Goal: Obtain resource: Download file/media

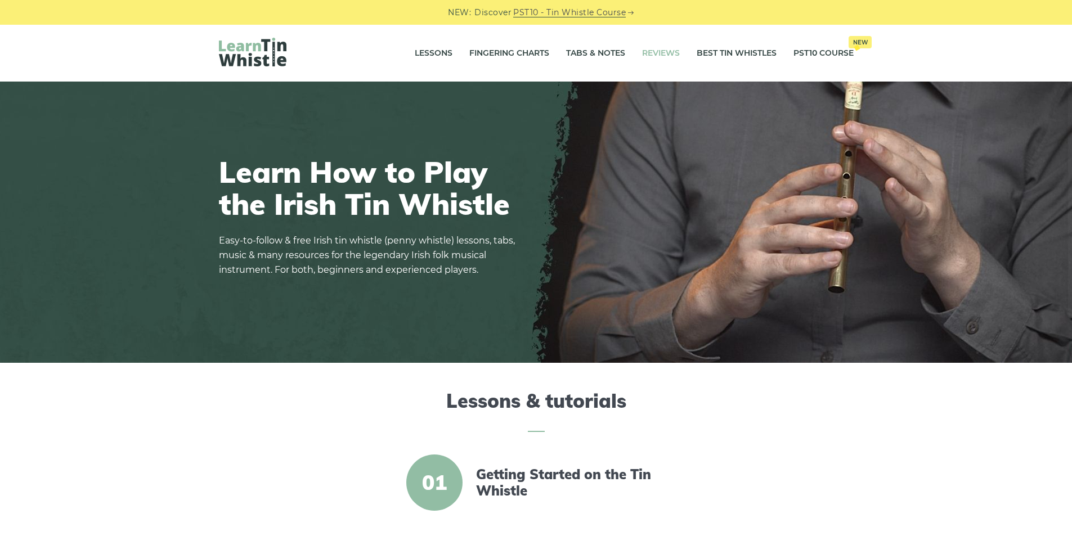
click at [668, 56] on link "Reviews" at bounding box center [661, 53] width 38 height 28
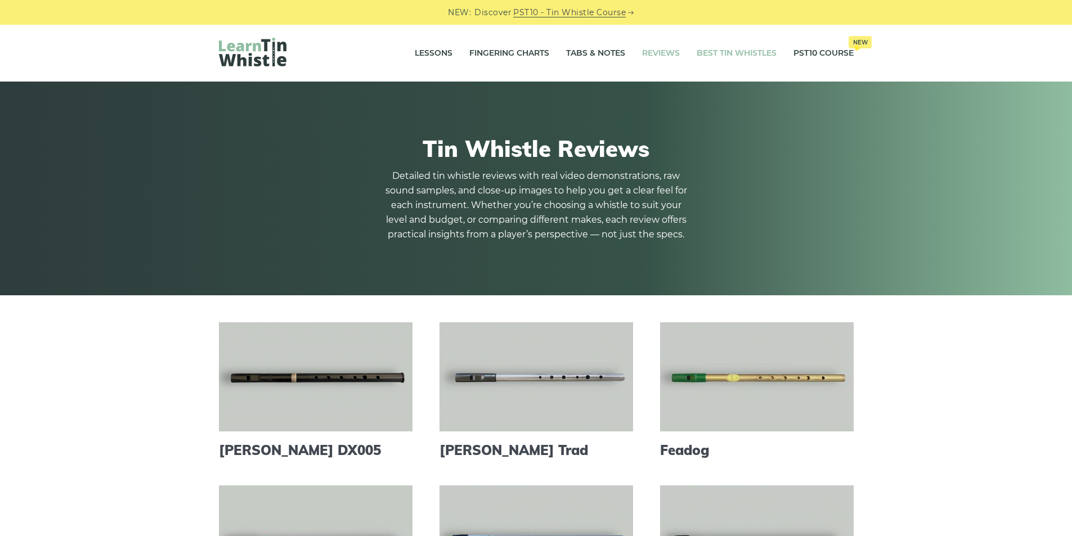
click at [748, 50] on link "Best Tin Whistles" at bounding box center [737, 53] width 80 height 28
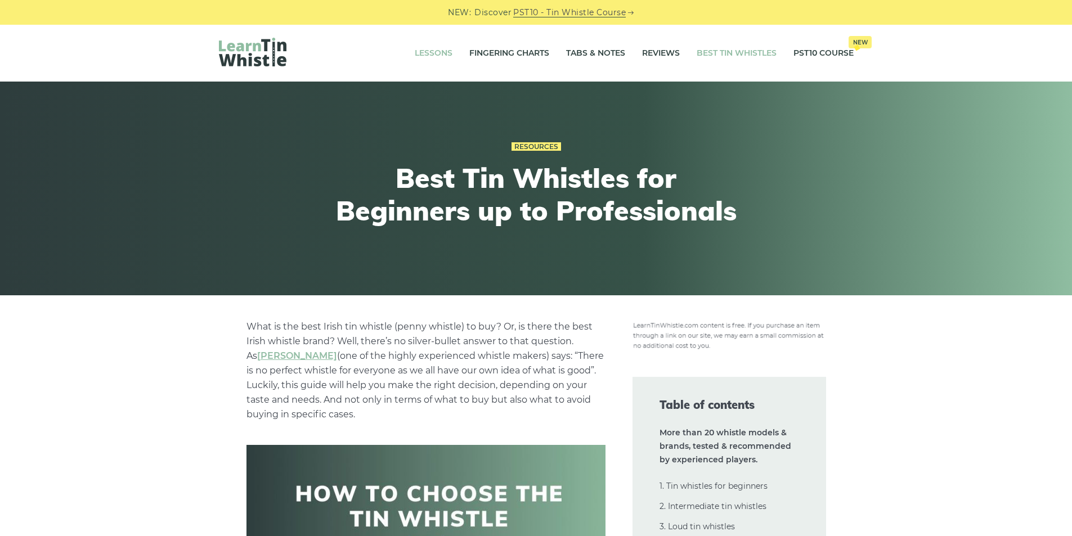
click at [417, 49] on link "Lessons" at bounding box center [434, 53] width 38 height 28
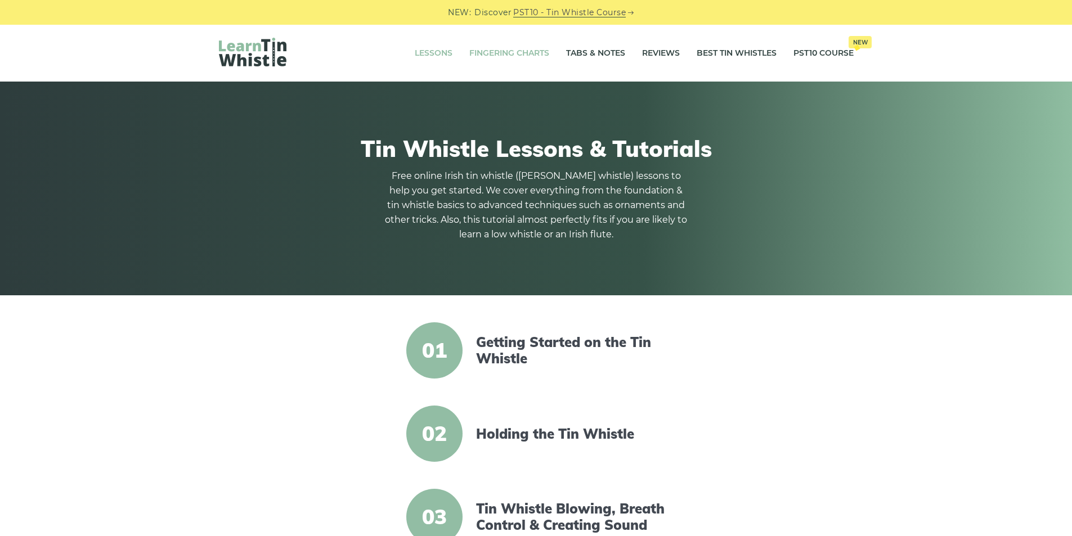
click at [517, 53] on link "Fingering Charts" at bounding box center [509, 53] width 80 height 28
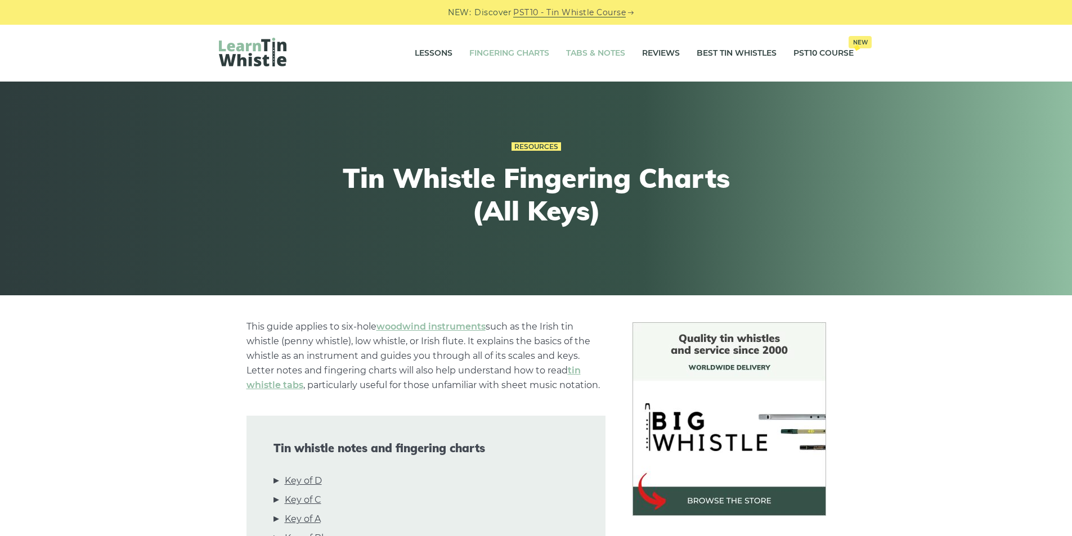
click at [601, 56] on link "Tabs & Notes" at bounding box center [595, 53] width 59 height 28
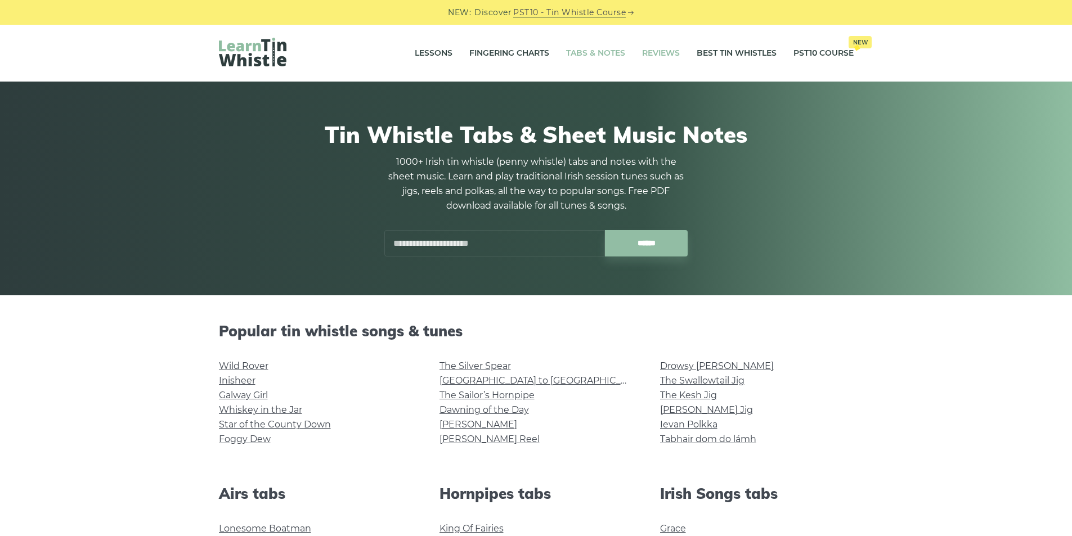
click at [650, 51] on link "Reviews" at bounding box center [661, 53] width 38 height 28
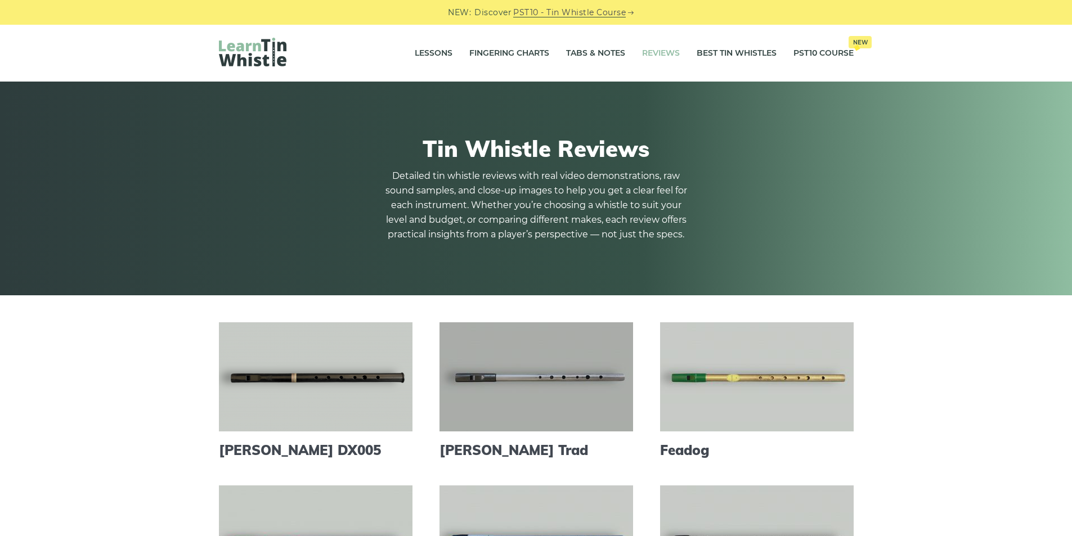
click at [578, 369] on link at bounding box center [537, 377] width 194 height 109
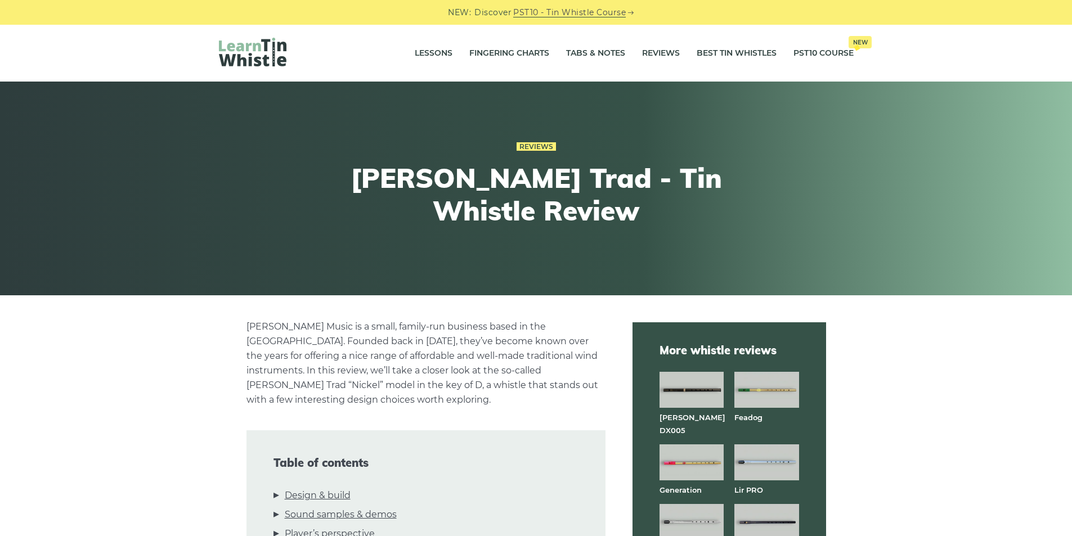
click at [268, 54] on img at bounding box center [253, 52] width 68 height 29
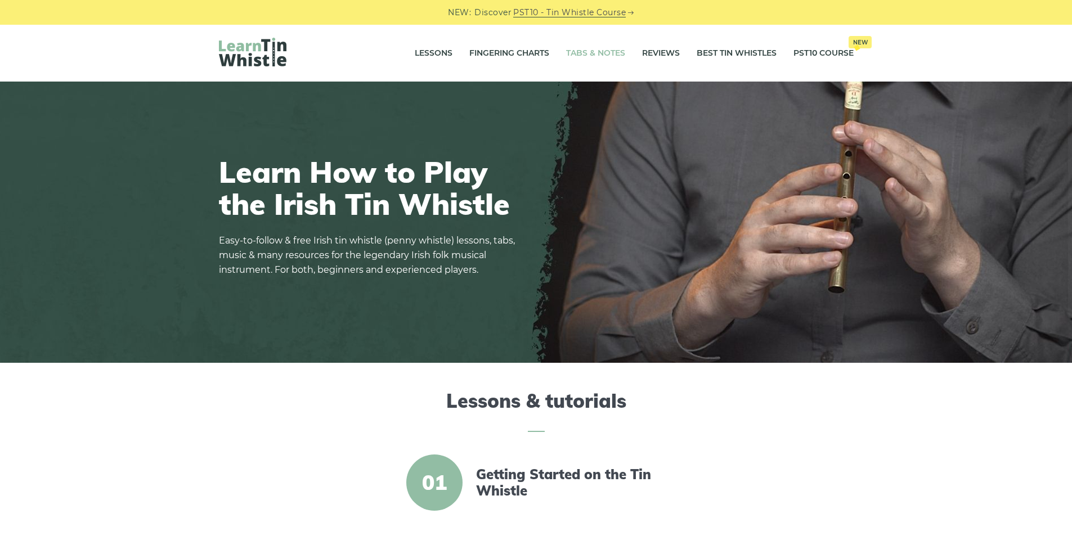
click at [572, 52] on link "Tabs & Notes" at bounding box center [595, 53] width 59 height 28
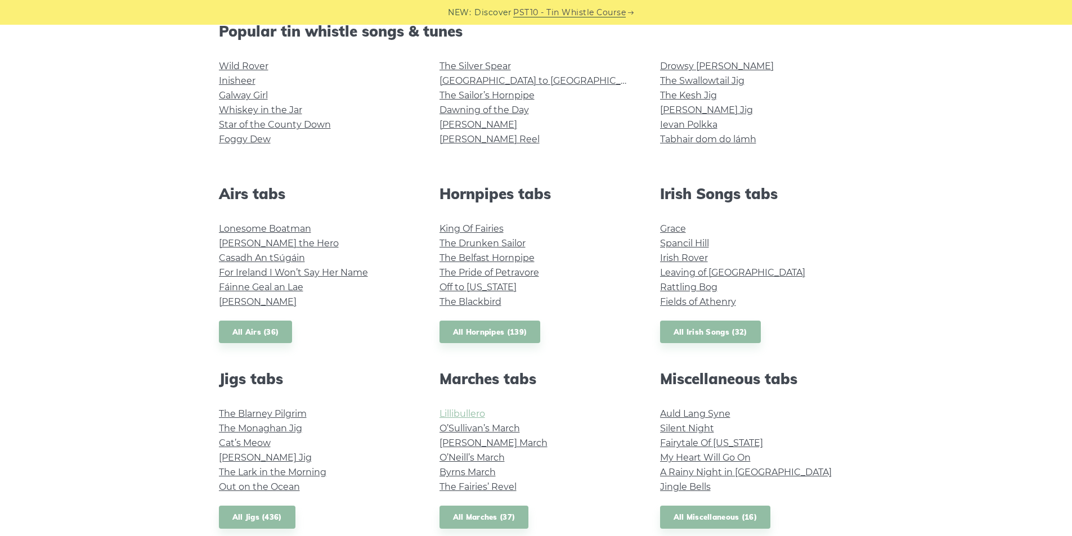
click at [469, 414] on link "Lillibullero" at bounding box center [463, 414] width 46 height 11
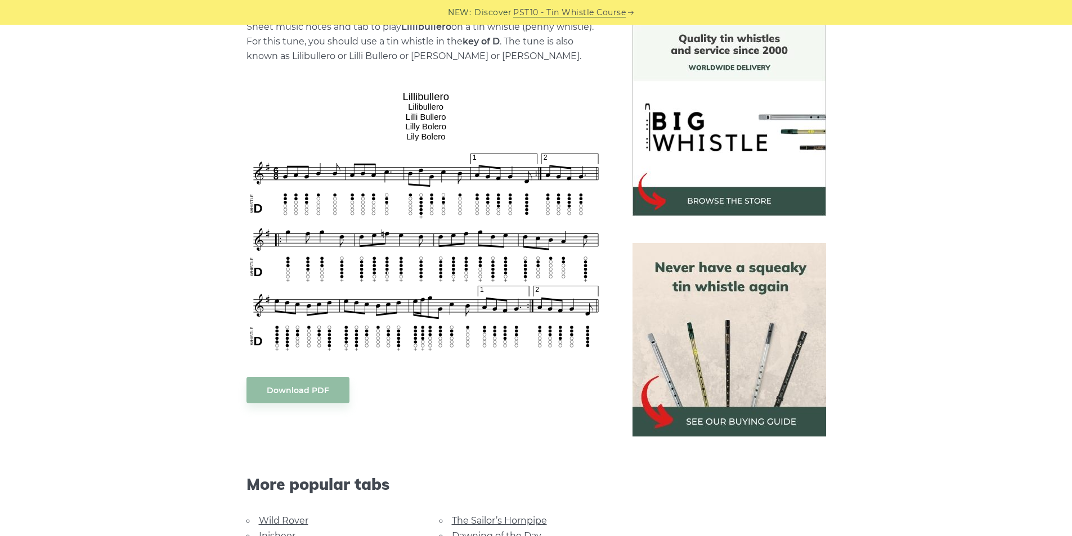
scroll to position [525, 0]
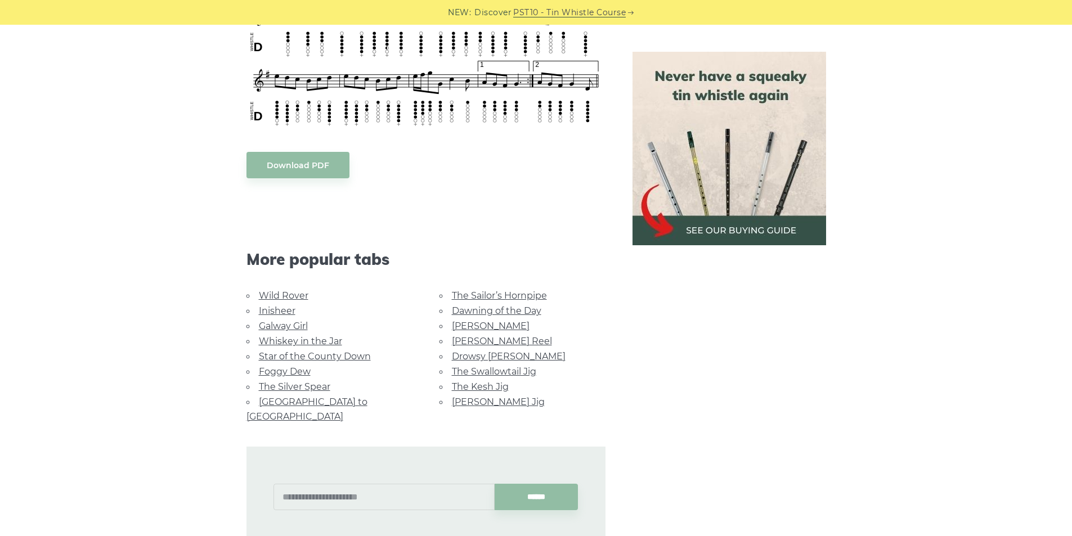
click at [302, 169] on body "NEW: Discover PST10 - Tin Whistle Course Lessons Fingering Charts Tabs & Notes …" at bounding box center [536, 341] width 1072 height 1733
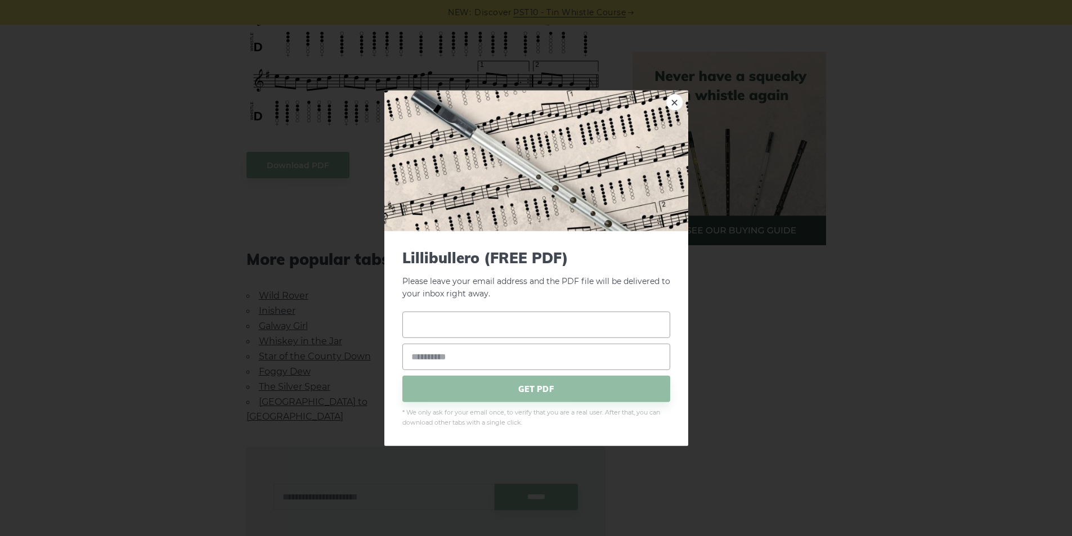
click at [459, 326] on input "text" at bounding box center [536, 325] width 268 height 26
type input "*"
type input "**********"
click at [540, 389] on span "GET PDF" at bounding box center [536, 389] width 268 height 26
